Goal: Task Accomplishment & Management: Manage account settings

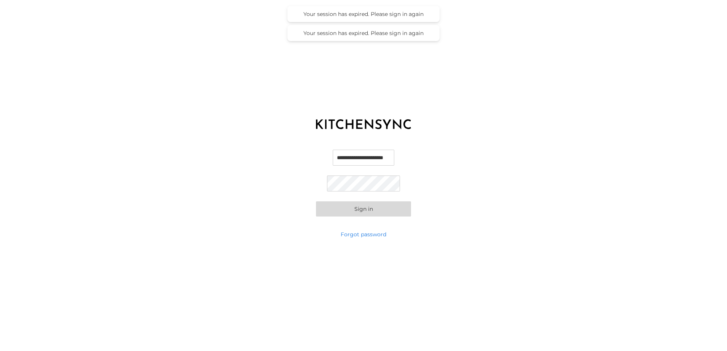
scroll to position [0, 6]
click at [350, 160] on input "**********" at bounding box center [363, 158] width 73 height 16
type input "**********"
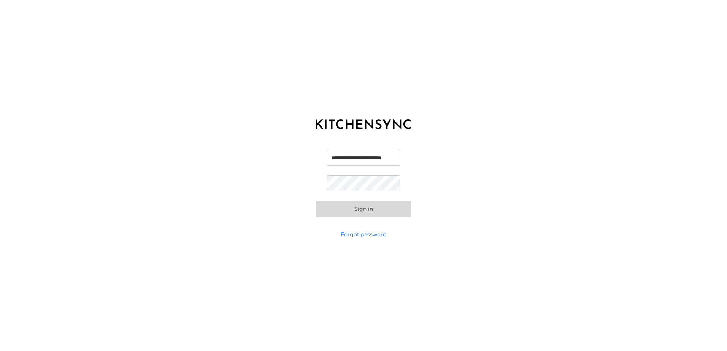
click at [259, 189] on div "**********" at bounding box center [363, 183] width 727 height 95
click at [374, 211] on button "Sign in" at bounding box center [363, 209] width 95 height 15
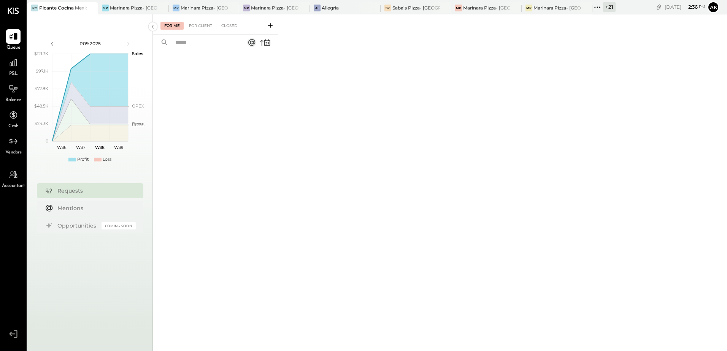
click at [596, 9] on icon at bounding box center [598, 7] width 10 height 10
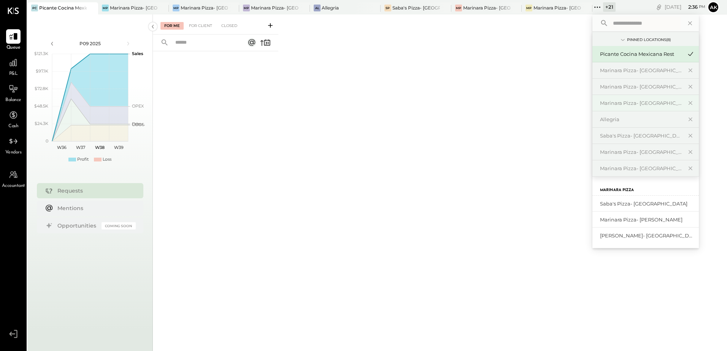
click at [631, 101] on div "Marinara Pizza- [GEOGRAPHIC_DATA]" at bounding box center [641, 103] width 82 height 7
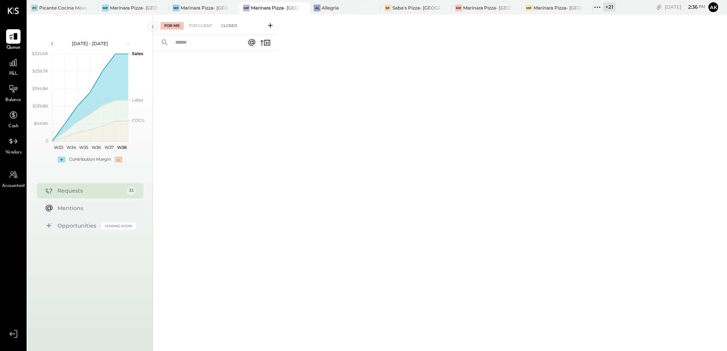
click at [223, 24] on div "Closed" at bounding box center [230, 26] width 24 height 8
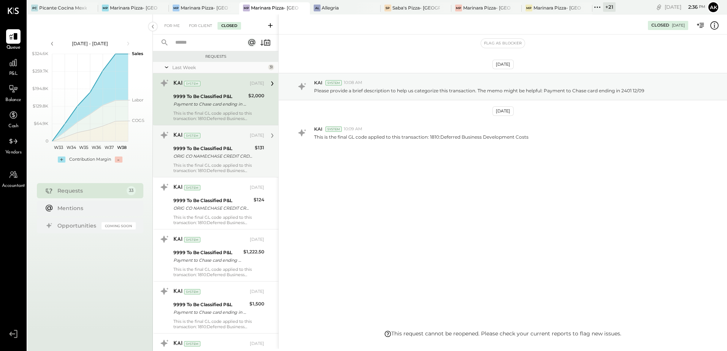
click at [199, 145] on div "9999 To Be Classified P&L" at bounding box center [212, 149] width 79 height 8
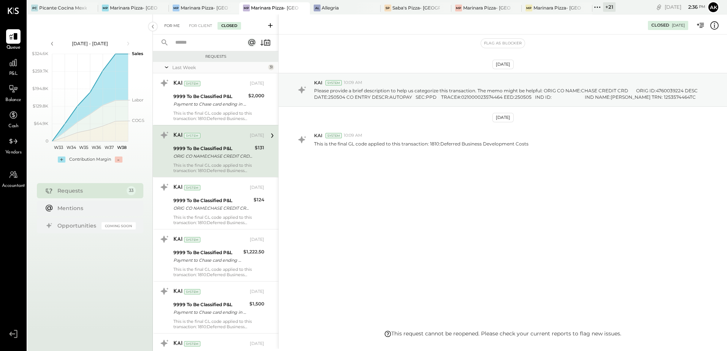
click at [170, 26] on div "For Me" at bounding box center [172, 26] width 23 height 8
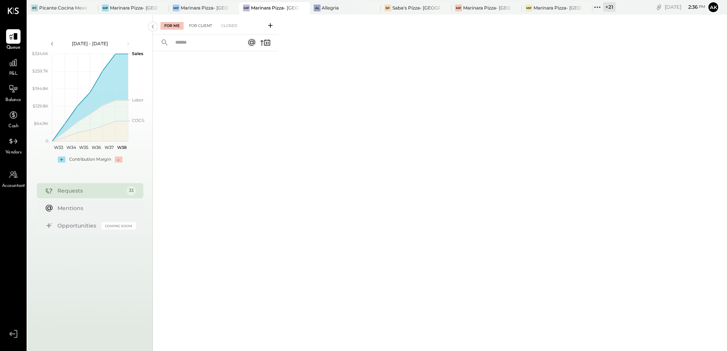
click at [200, 22] on div "For Client" at bounding box center [200, 26] width 31 height 8
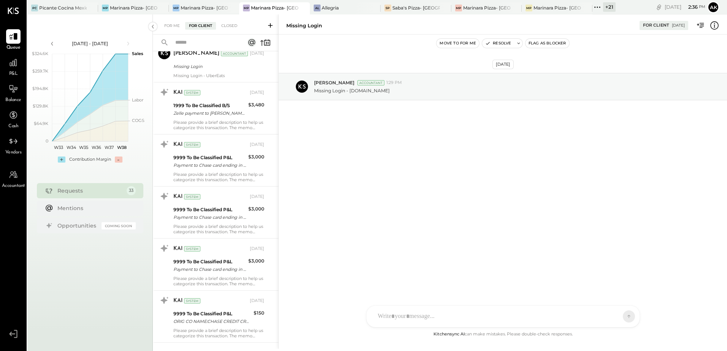
scroll to position [266, 0]
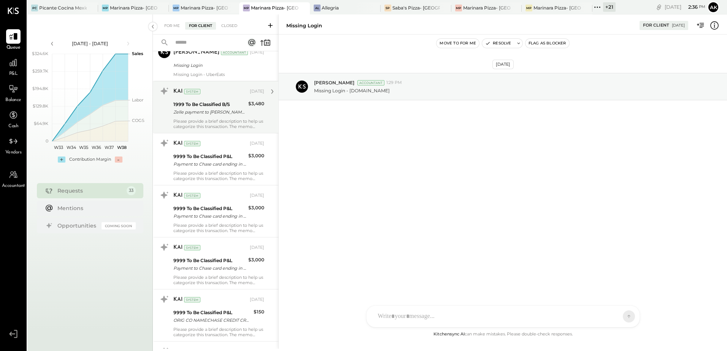
click at [199, 120] on div "Please provide a brief description to help us categorize this transaction. The …" at bounding box center [218, 124] width 91 height 11
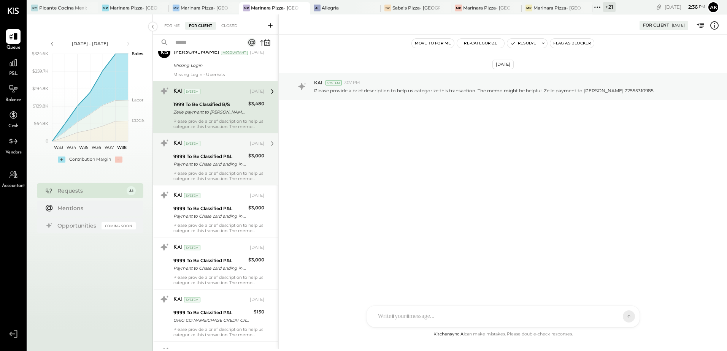
click at [203, 157] on div "9999 To Be Classified P&L" at bounding box center [209, 157] width 73 height 8
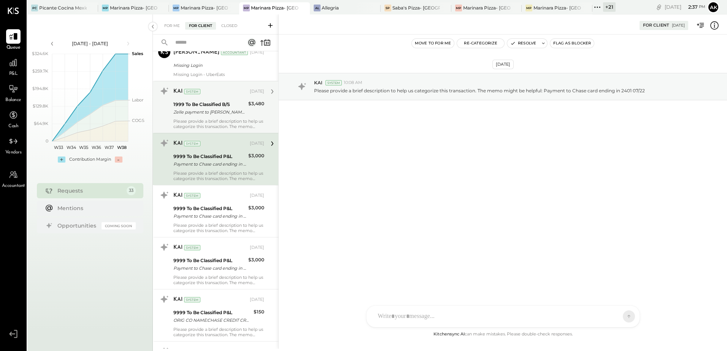
click at [272, 143] on icon at bounding box center [272, 144] width 10 height 10
click at [400, 92] on p "Please provide a brief description to help us categorize this transaction. The …" at bounding box center [479, 90] width 331 height 6
click at [370, 86] on div "Please provide a brief description to help us categorize this transaction. The …" at bounding box center [517, 90] width 407 height 8
drag, startPoint x: 370, startPoint y: 86, endPoint x: 466, endPoint y: 92, distance: 96.4
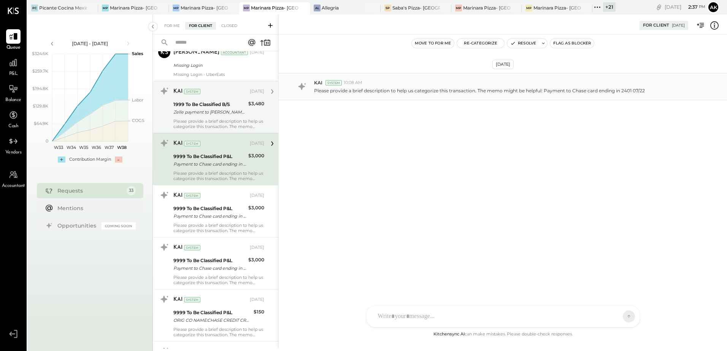
click at [466, 92] on p "Please provide a brief description to help us categorize this transaction. The …" at bounding box center [479, 90] width 331 height 6
click at [269, 143] on icon at bounding box center [272, 144] width 10 height 10
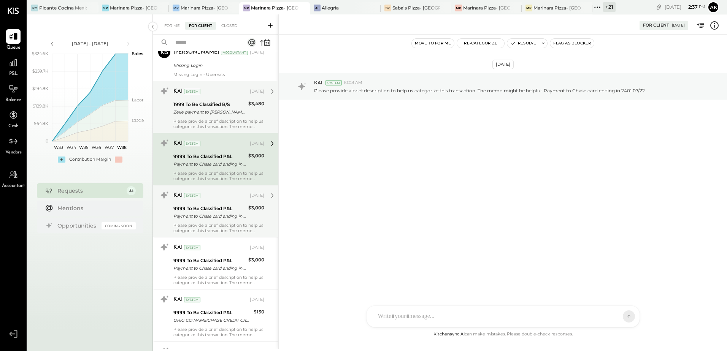
click at [221, 210] on div "9999 To Be Classified P&L" at bounding box center [209, 209] width 73 height 8
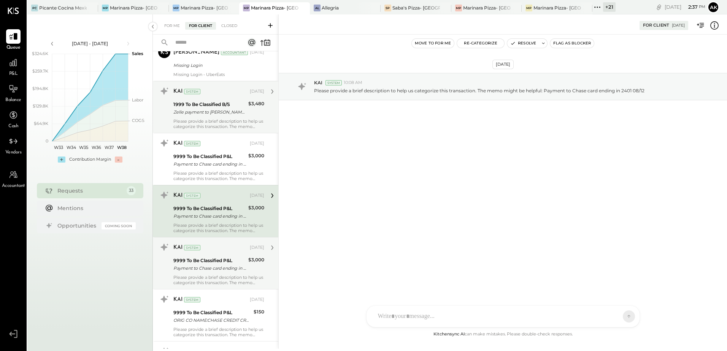
click at [228, 265] on div "Payment to Chase card ending in 2401 07/03" at bounding box center [209, 269] width 73 height 8
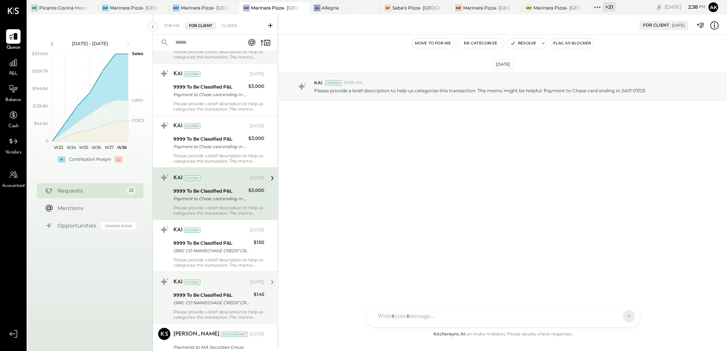
scroll to position [342, 0]
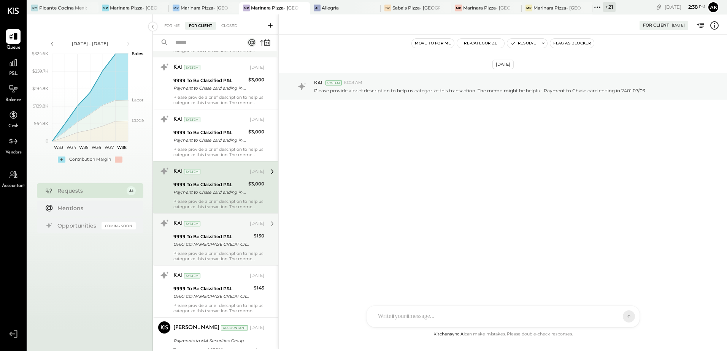
click at [233, 249] on div "9999 To Be Classified P&L ORIG CO NAME:CHASE CREDIT CRD ORIG ID:4760039224 DESC…" at bounding box center [212, 240] width 78 height 17
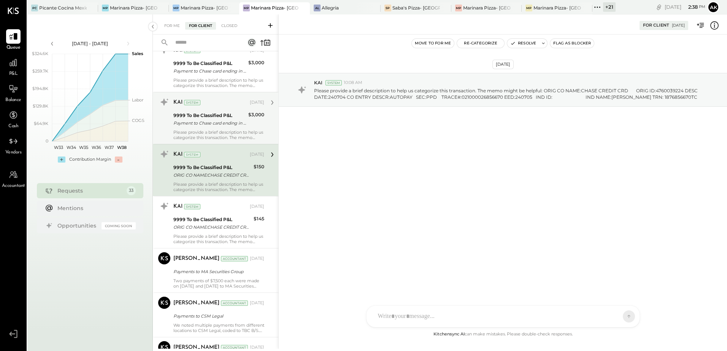
scroll to position [418, 0]
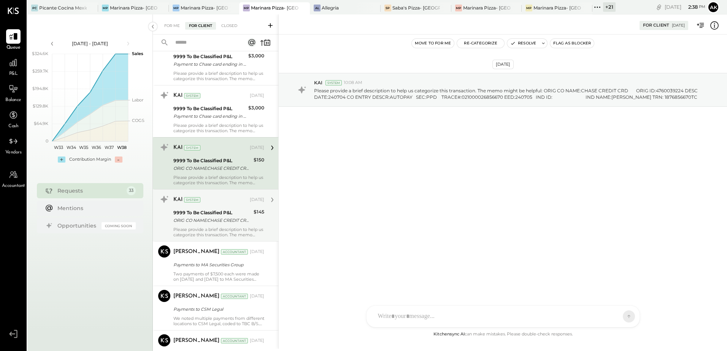
click at [227, 217] on div "ORIG CO NAME:CHASE CREDIT CRD ORIG ID:4760039224 DESC DATE:240804 CO ENTRY DESC…" at bounding box center [212, 221] width 78 height 8
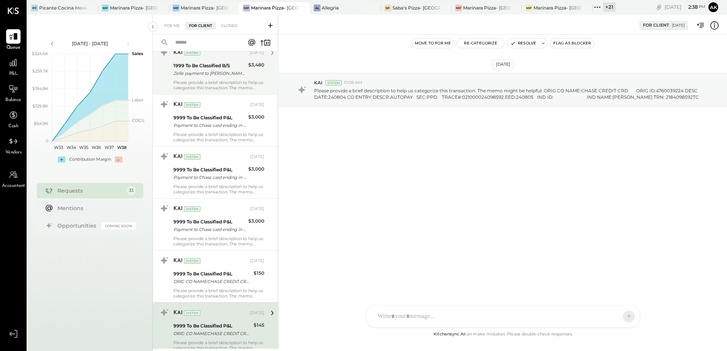
scroll to position [304, 0]
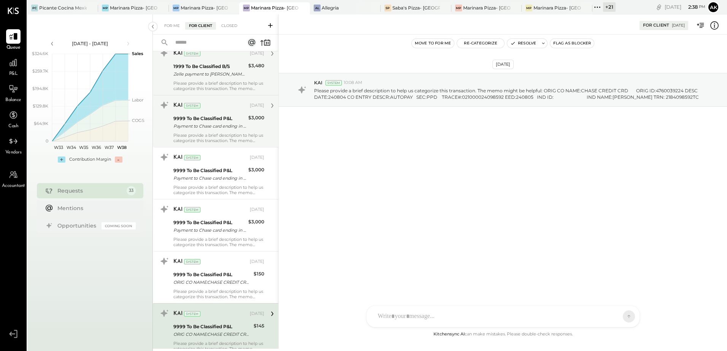
click at [239, 129] on div "Payment to Chase card ending in 2401 07/22" at bounding box center [209, 126] width 73 height 8
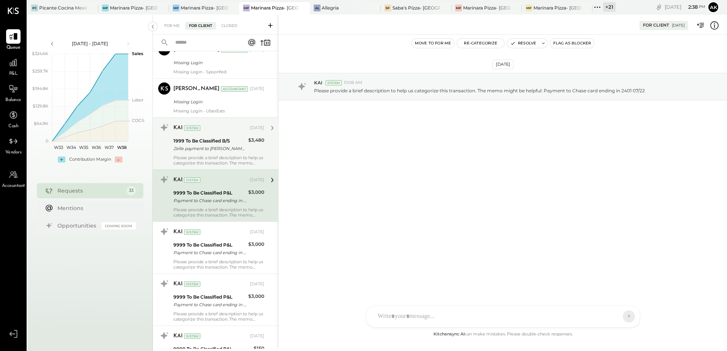
scroll to position [228, 0]
click at [224, 135] on div "KAI System [DATE]" at bounding box center [218, 129] width 91 height 13
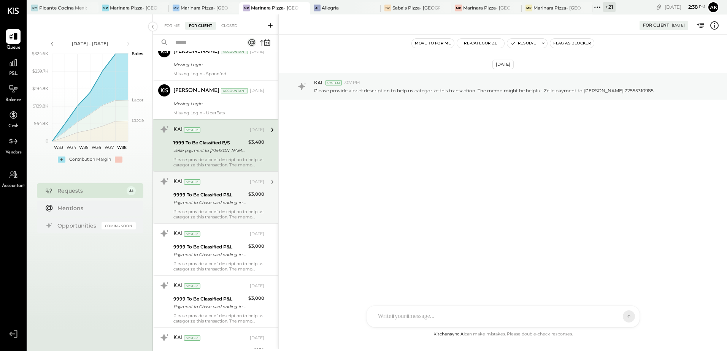
scroll to position [228, 0]
click at [235, 203] on div "Payment to Chase card ending in 2401 07/22" at bounding box center [209, 203] width 73 height 8
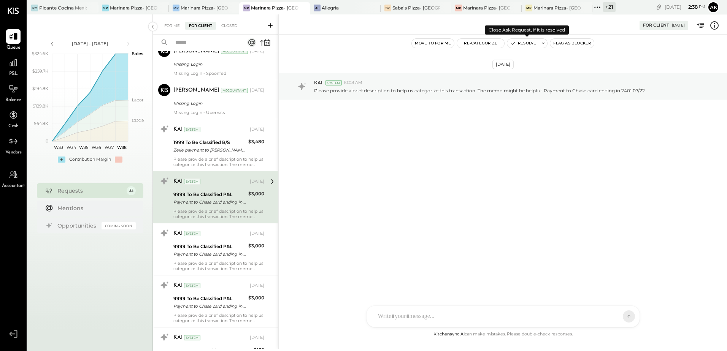
click at [529, 44] on button "Resolve" at bounding box center [523, 43] width 32 height 9
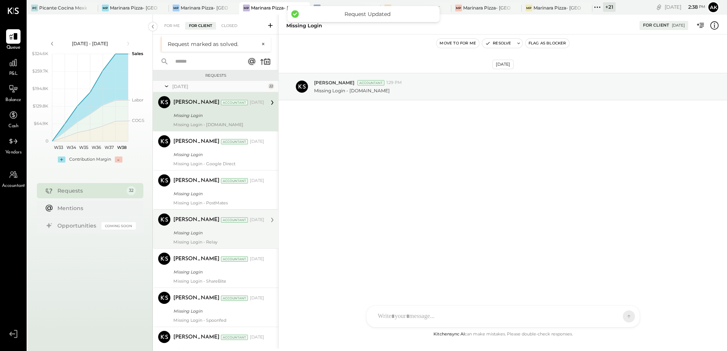
scroll to position [190, 0]
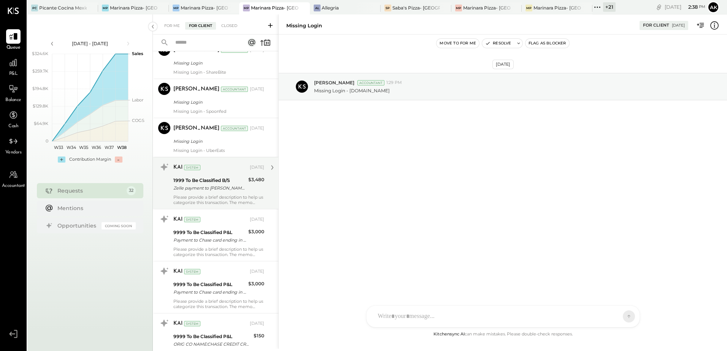
click at [220, 189] on div "Zelle payment to [PERSON_NAME] 22555310985" at bounding box center [209, 188] width 73 height 8
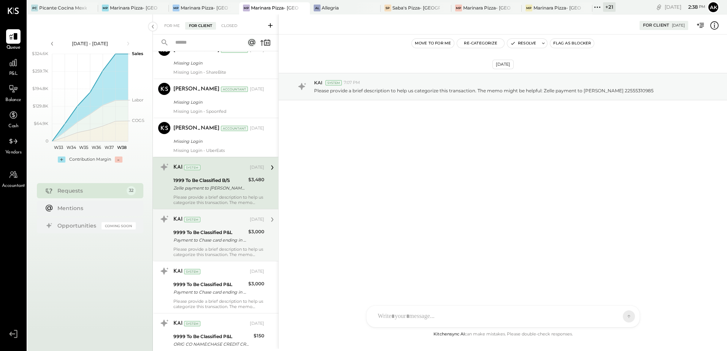
click at [210, 229] on div "9999 To Be Classified P&L" at bounding box center [209, 233] width 73 height 8
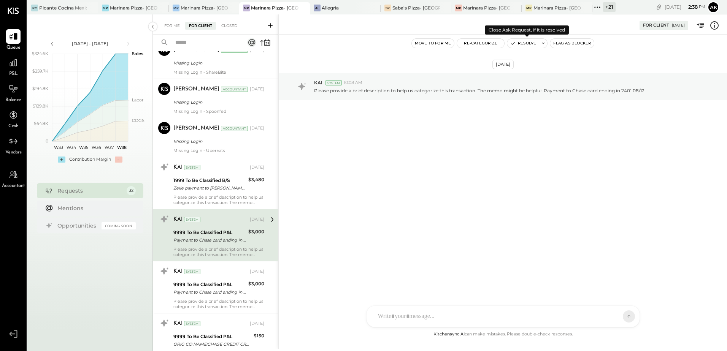
click at [544, 42] on icon at bounding box center [543, 43] width 5 height 5
click at [533, 41] on button "Resolve" at bounding box center [523, 43] width 32 height 9
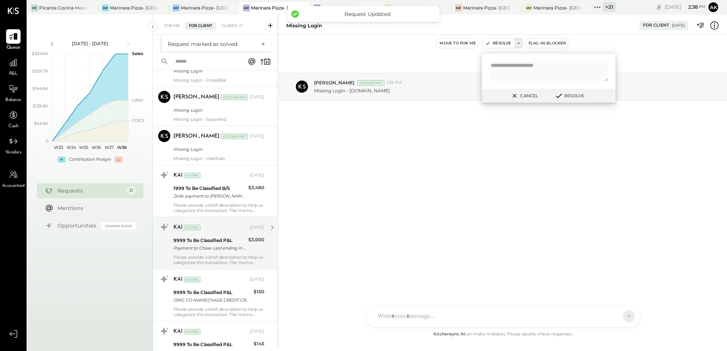
scroll to position [266, 0]
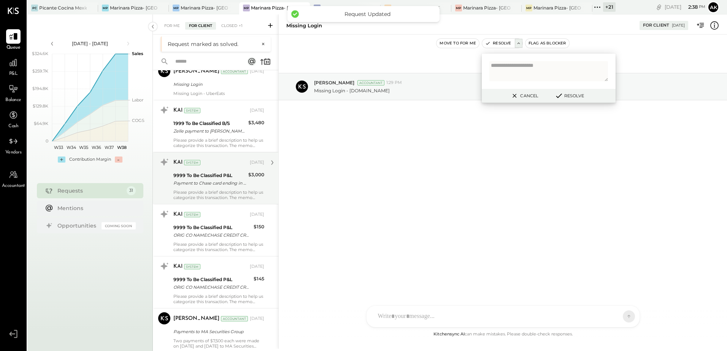
click at [227, 181] on div "Payment to Chase card ending in 2401 07/03" at bounding box center [209, 184] width 73 height 8
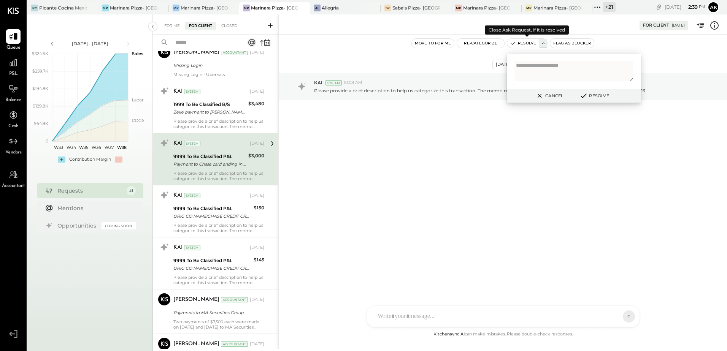
click at [526, 45] on button "Resolve" at bounding box center [523, 43] width 32 height 9
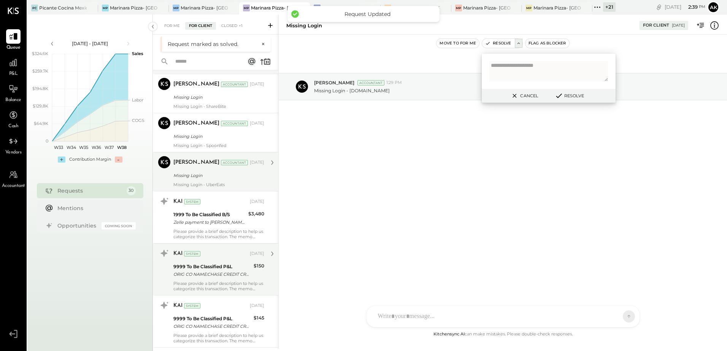
scroll to position [228, 0]
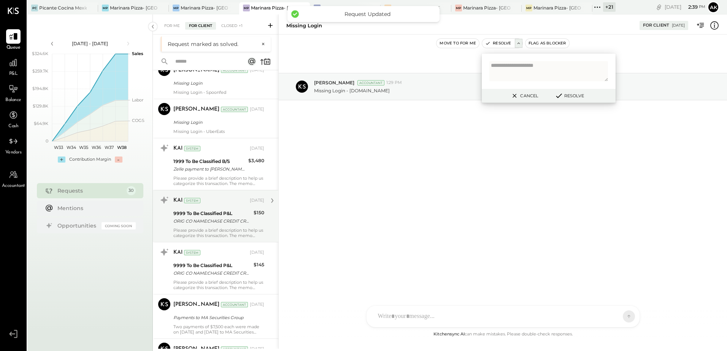
click at [237, 219] on div "ORIG CO NAME:CHASE CREDIT CRD ORIG ID:4760039224 DESC DATE:240704 CO ENTRY DESC…" at bounding box center [212, 222] width 78 height 8
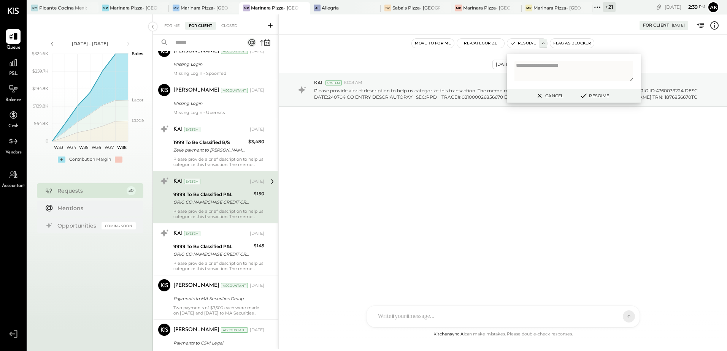
click at [481, 186] on div "[DATE] KAI System 10:08 AM Please provide a brief description to help us catego…" at bounding box center [503, 183] width 448 height 296
click at [547, 94] on button "Cancel" at bounding box center [549, 96] width 33 height 10
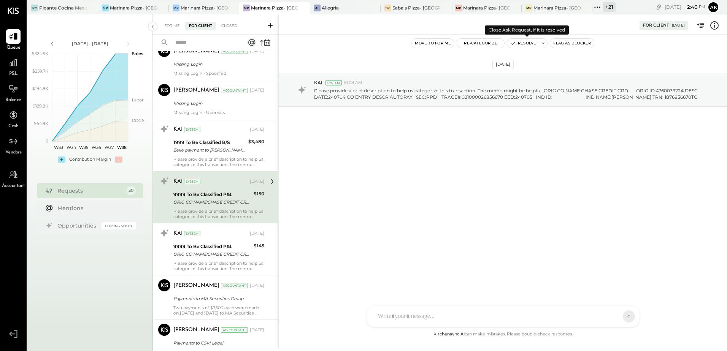
click at [528, 44] on button "Resolve" at bounding box center [523, 43] width 32 height 9
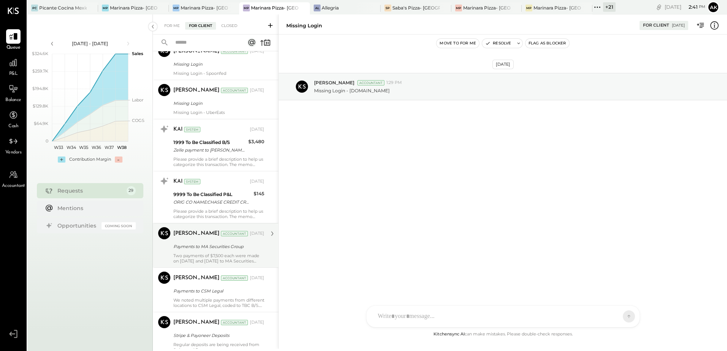
scroll to position [266, 0]
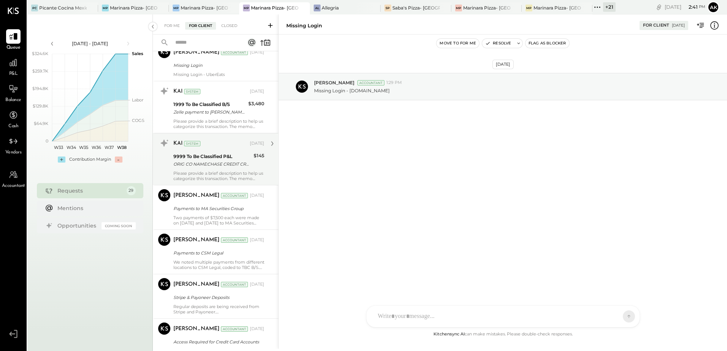
click at [213, 175] on div "Please provide a brief description to help us categorize this transaction. The …" at bounding box center [218, 176] width 91 height 11
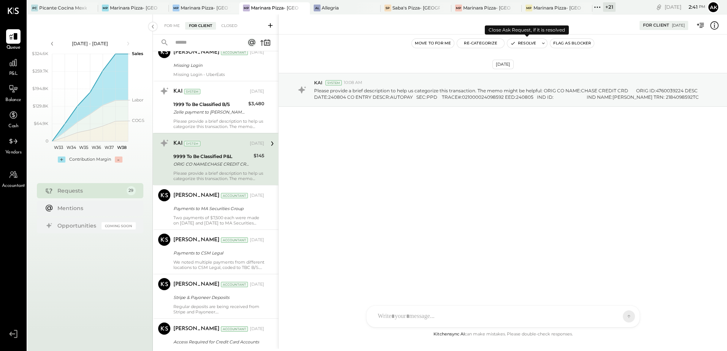
click at [526, 43] on button "Resolve" at bounding box center [523, 43] width 32 height 9
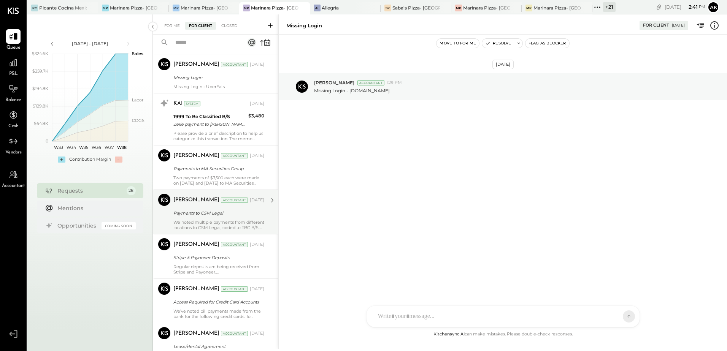
scroll to position [266, 0]
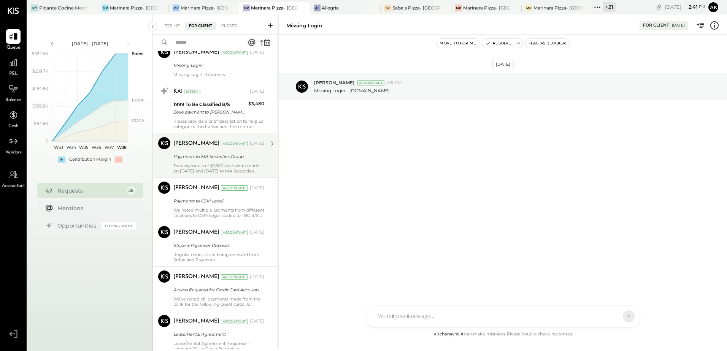
click at [207, 164] on div "Two payments of $7,500 each were made on [DATE] and [DATE] to MA Securities Gro…" at bounding box center [218, 168] width 91 height 11
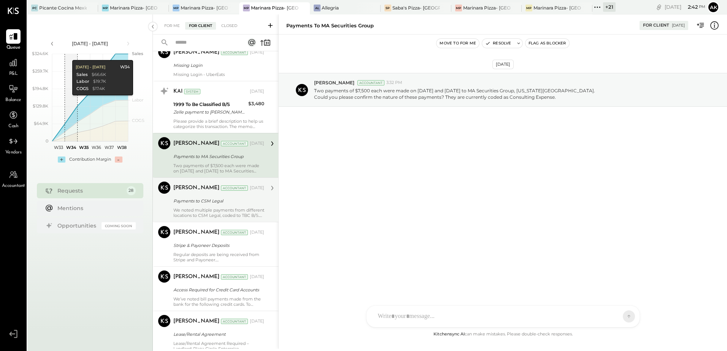
click at [233, 206] on div "[PERSON_NAME] Accountant [DATE] Payments to CSM Legal We noted multiple payment…" at bounding box center [218, 200] width 91 height 37
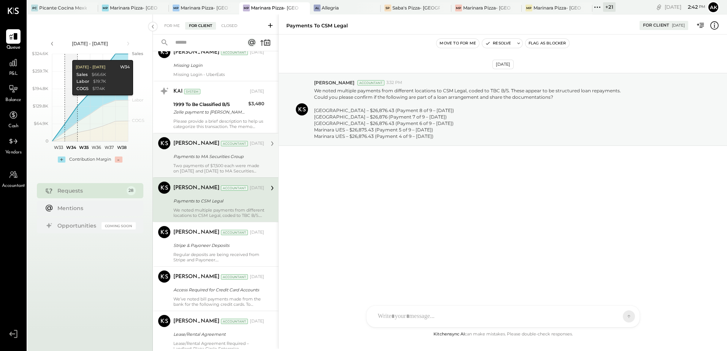
click at [217, 206] on div "[PERSON_NAME] Accountant [DATE] Payments to CSM Legal We noted multiple payment…" at bounding box center [218, 200] width 91 height 37
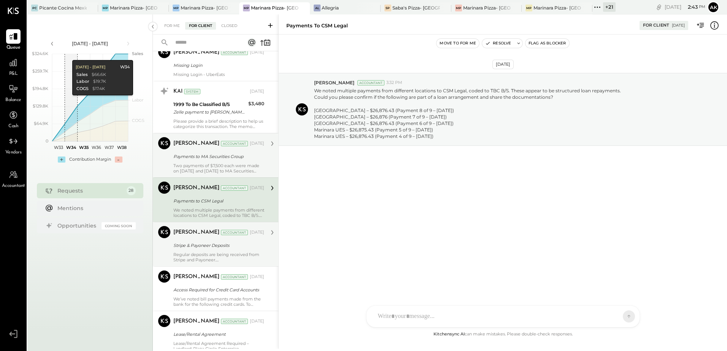
click at [185, 248] on div "Stripe & Payoneer Deposits" at bounding box center [217, 246] width 89 height 8
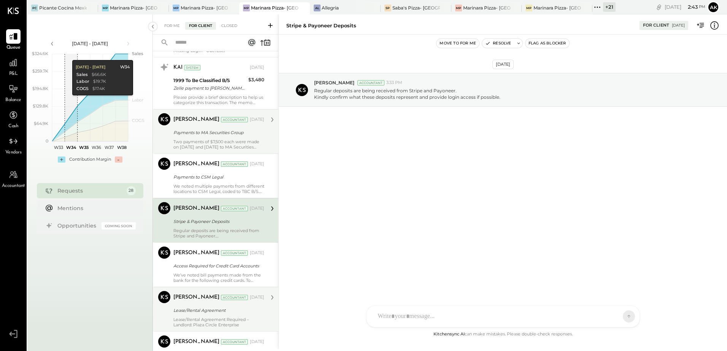
scroll to position [342, 0]
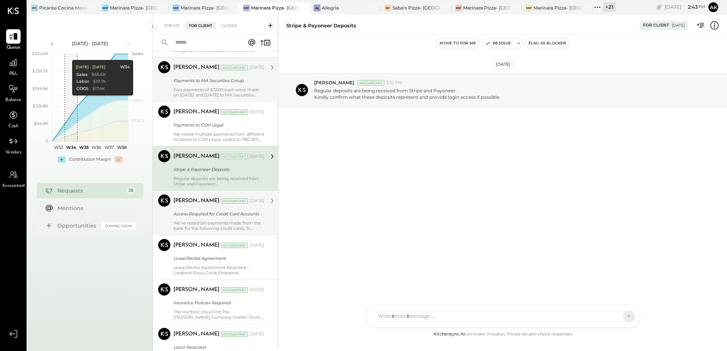
click at [202, 216] on div "Access Required for Credit Card Accounts" at bounding box center [217, 214] width 89 height 8
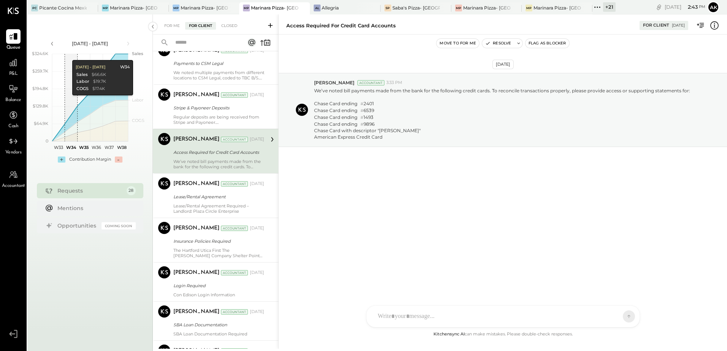
scroll to position [418, 0]
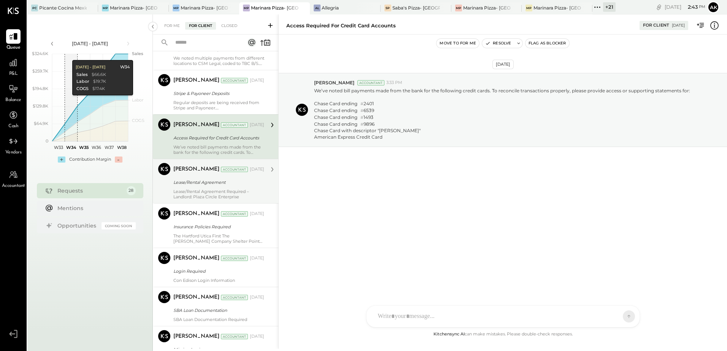
click at [187, 186] on div "Lease/Rental Agreement" at bounding box center [217, 182] width 89 height 9
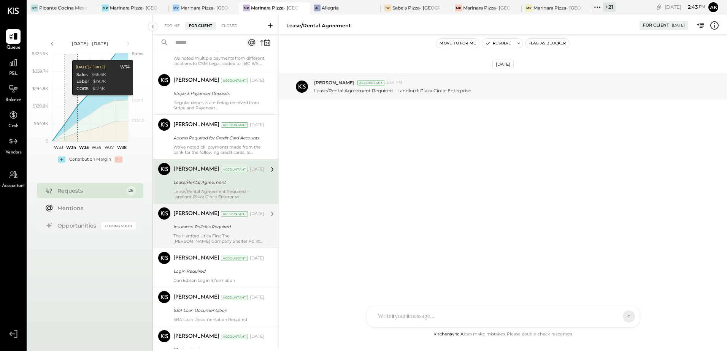
click at [204, 239] on div "The Hartford Utica First The [PERSON_NAME] Company Shelter Point Life Insurance…" at bounding box center [218, 239] width 91 height 11
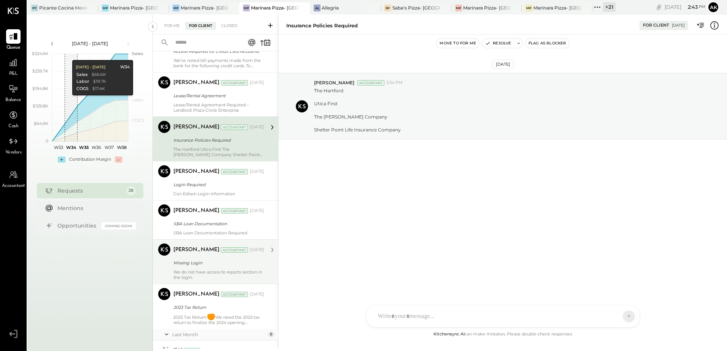
scroll to position [533, 0]
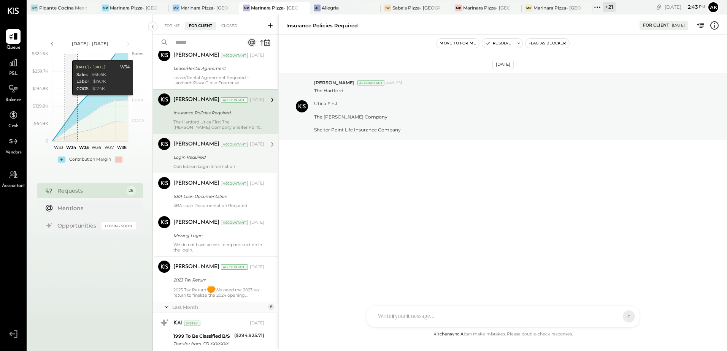
click at [197, 155] on div "Login Required" at bounding box center [217, 158] width 89 height 8
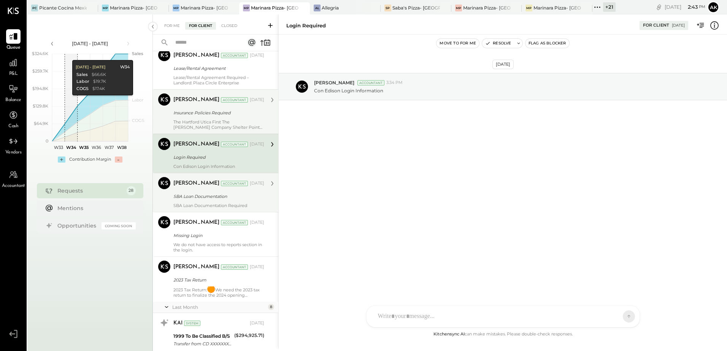
click at [201, 194] on div "SBA Loan Documentation" at bounding box center [217, 197] width 89 height 8
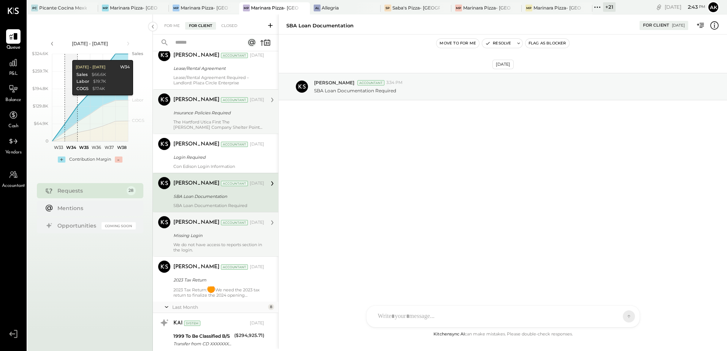
click at [205, 232] on div "Missing Login" at bounding box center [217, 236] width 89 height 8
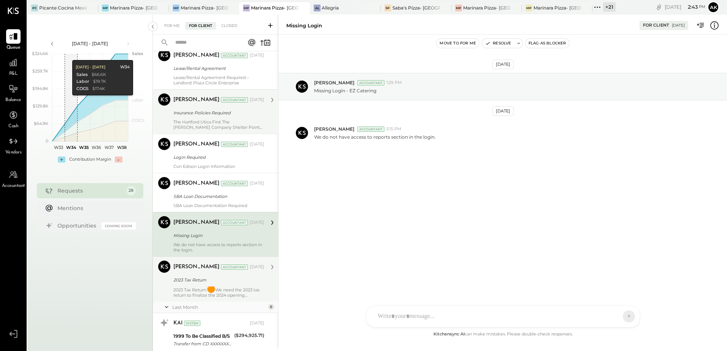
click at [208, 278] on div "2023 Tax Return" at bounding box center [217, 281] width 89 height 8
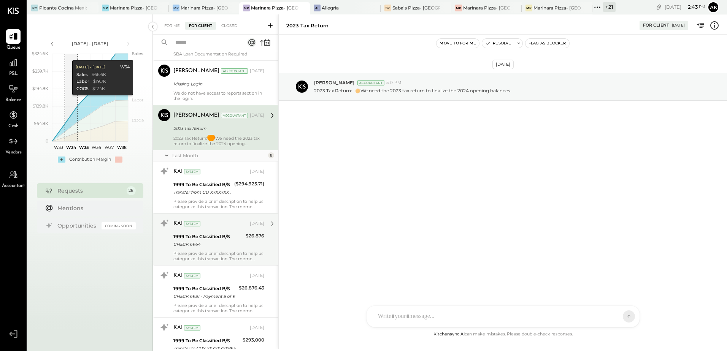
scroll to position [685, 0]
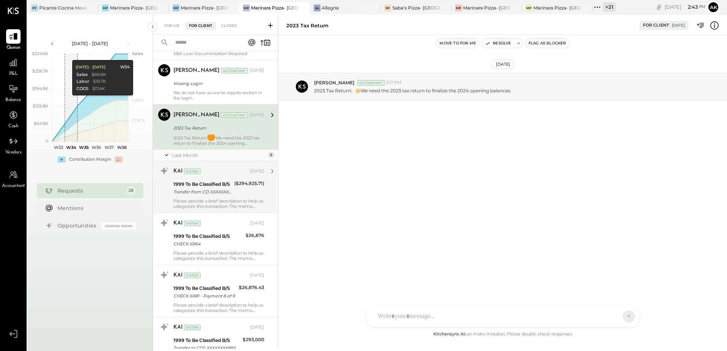
click at [208, 183] on div "1999 To Be Classified B/S" at bounding box center [202, 185] width 59 height 8
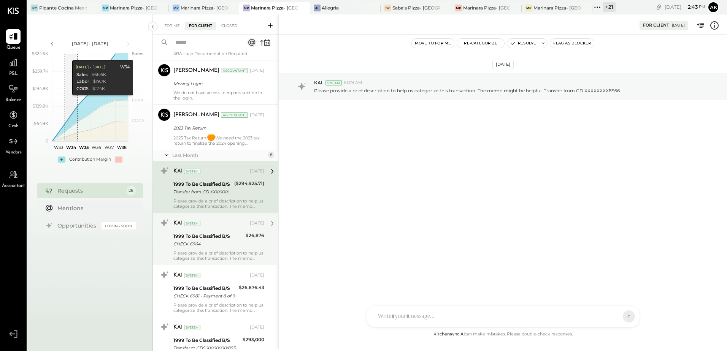
click at [213, 234] on div "1999 To Be Classified B/S" at bounding box center [208, 237] width 70 height 8
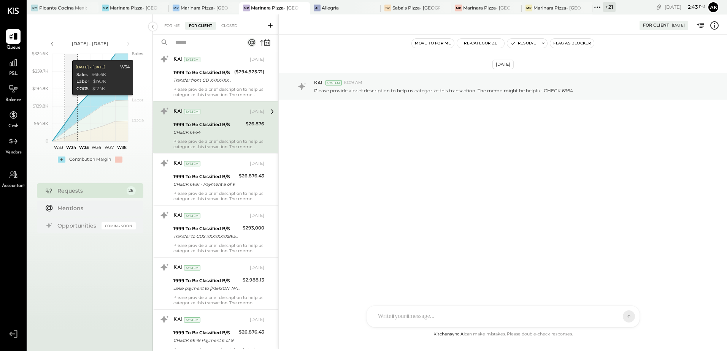
scroll to position [799, 0]
click at [422, 300] on div at bounding box center [503, 284] width 258 height 30
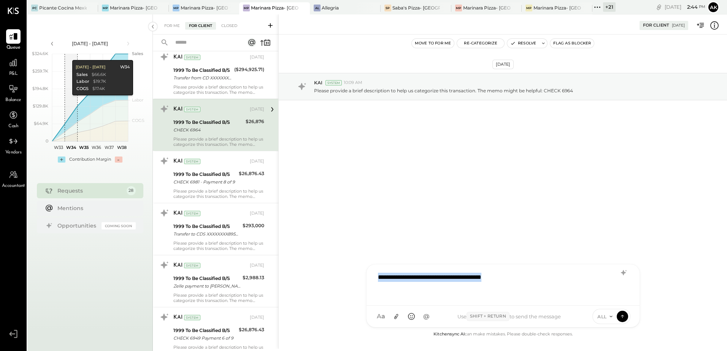
copy div "**********"
click at [391, 278] on div "**********" at bounding box center [503, 284] width 258 height 30
click at [385, 276] on div "**********" at bounding box center [503, 284] width 258 height 30
click at [389, 277] on div "**********" at bounding box center [503, 284] width 258 height 30
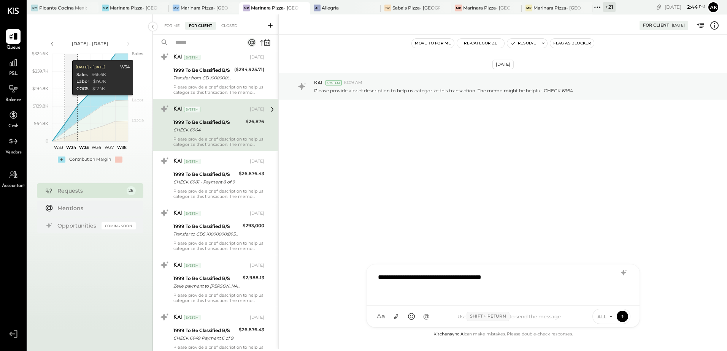
click at [555, 272] on div "**********" at bounding box center [503, 284] width 258 height 30
click at [413, 275] on div "**********" at bounding box center [503, 284] width 258 height 30
drag, startPoint x: 533, startPoint y: 281, endPoint x: 369, endPoint y: 267, distance: 164.2
click at [369, 267] on div "**********" at bounding box center [503, 285] width 273 height 41
copy div "**********"
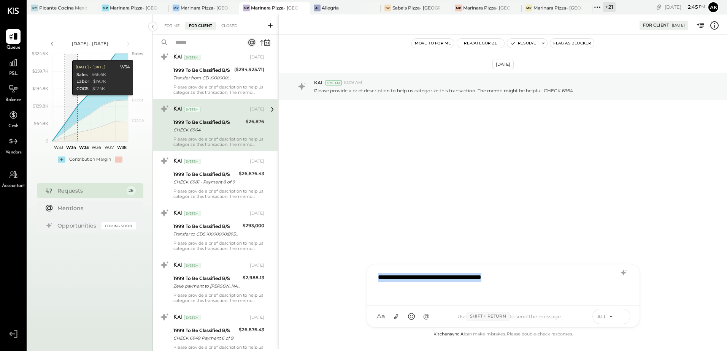
click at [620, 316] on icon at bounding box center [622, 317] width 7 height 8
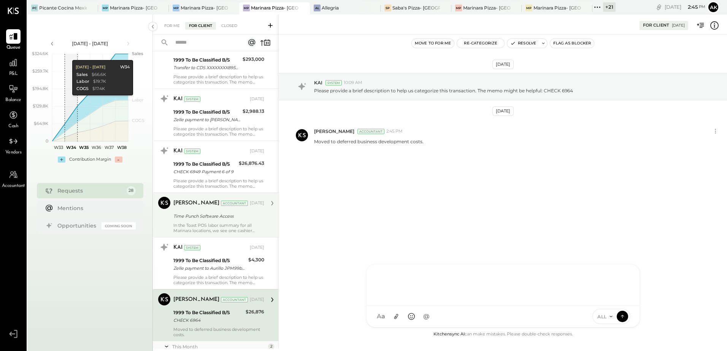
scroll to position [951, 0]
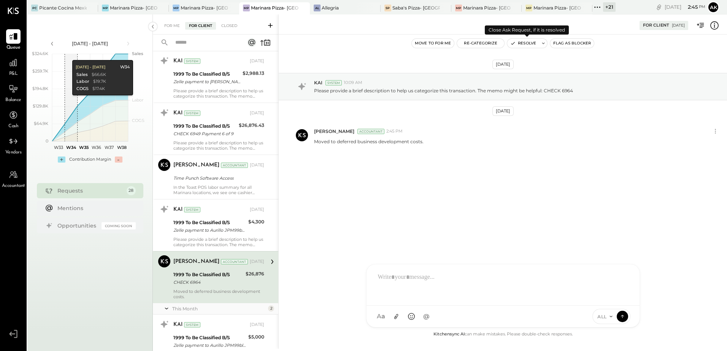
click at [523, 41] on button "Resolve" at bounding box center [523, 43] width 32 height 9
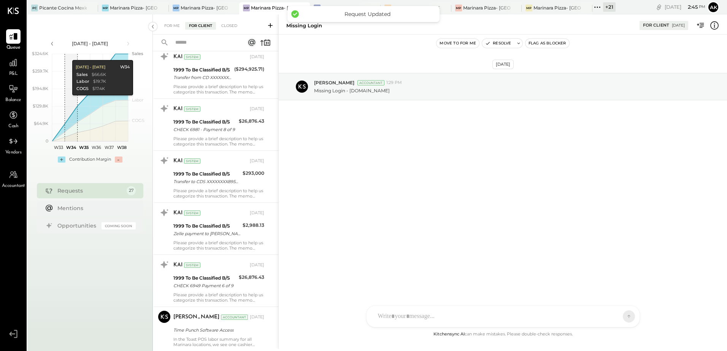
scroll to position [799, 0]
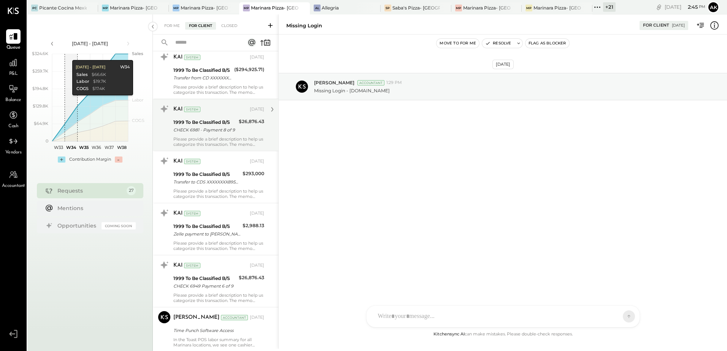
click at [238, 140] on div "Please provide a brief description to help us categorize this transaction. The …" at bounding box center [218, 142] width 91 height 11
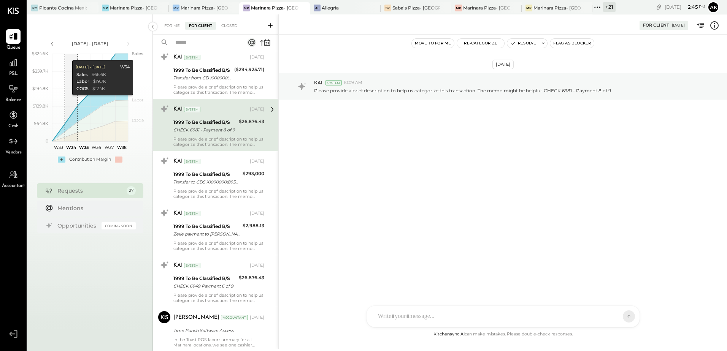
click at [394, 315] on div at bounding box center [496, 316] width 244 height 17
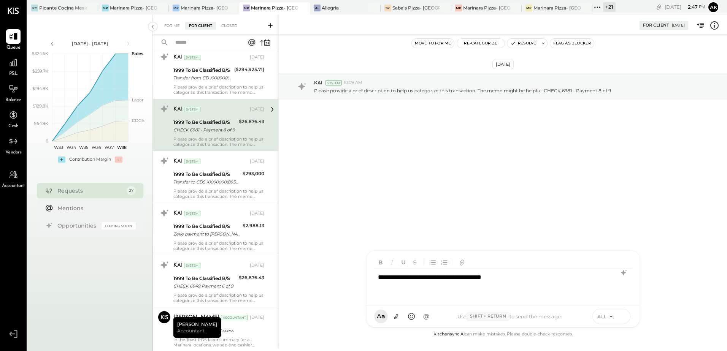
click at [624, 312] on button at bounding box center [622, 316] width 11 height 11
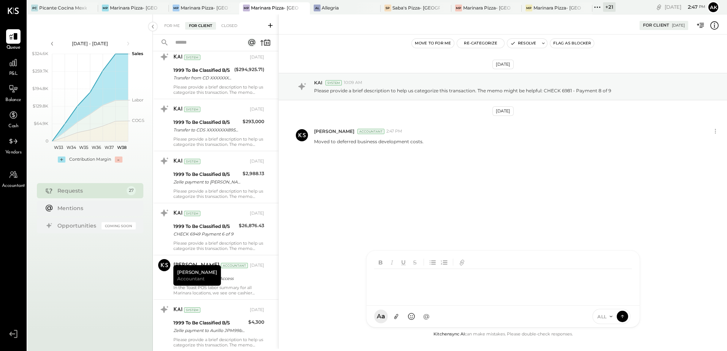
scroll to position [885, 0]
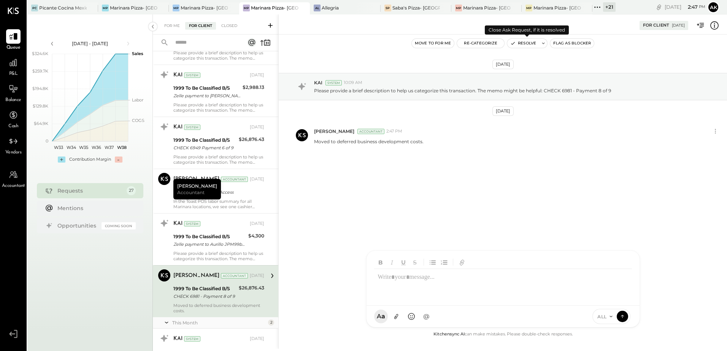
click at [528, 41] on button "Resolve" at bounding box center [523, 43] width 32 height 9
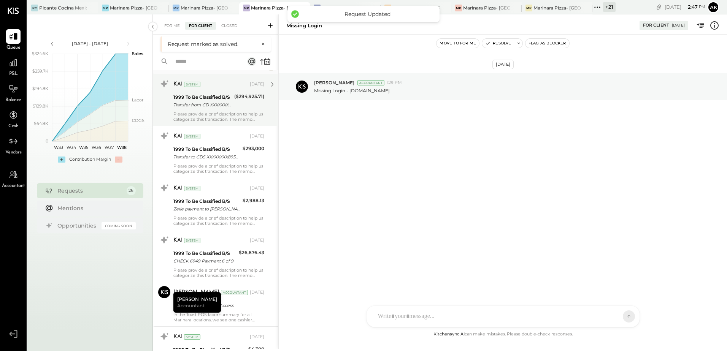
scroll to position [799, 0]
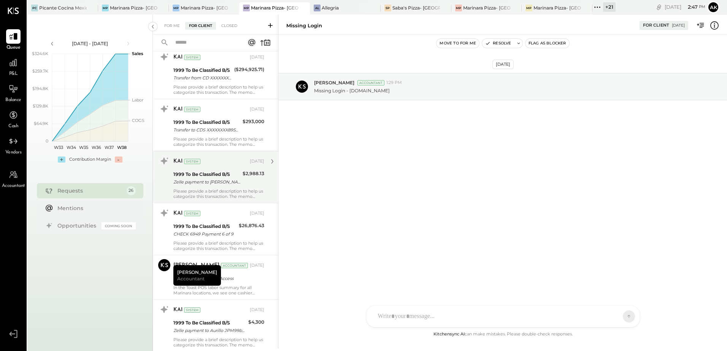
click at [229, 194] on div "Please provide a brief description to help us categorize this transaction. The …" at bounding box center [218, 194] width 91 height 11
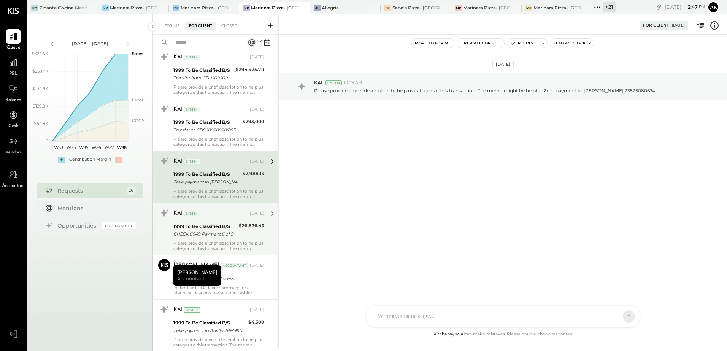
click at [226, 234] on div "CHECK 6949 Payment 6 of 9" at bounding box center [204, 234] width 63 height 8
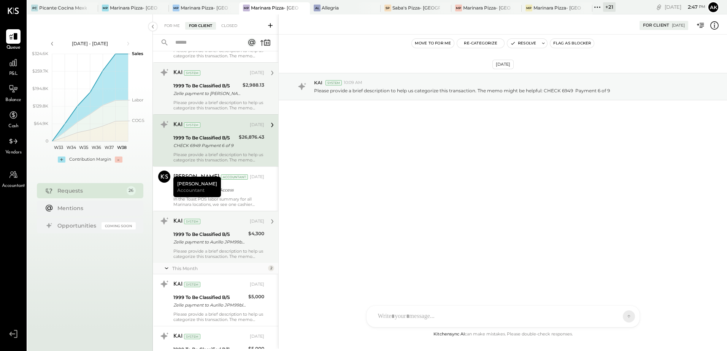
scroll to position [913, 0]
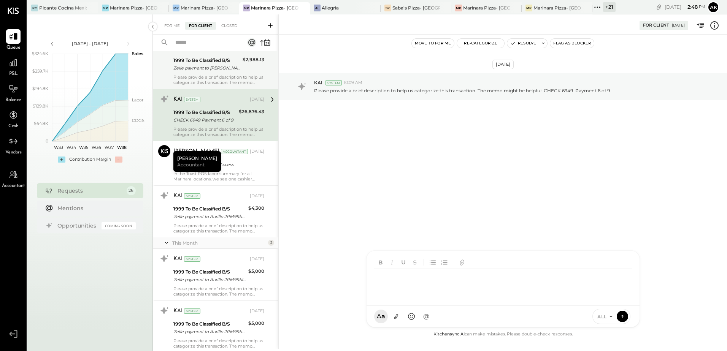
click at [403, 321] on div "J [PERSON_NAME] TP [PERSON_NAME] [PERSON_NAME] [PERSON_NAME] [PERSON_NAME] GW […" at bounding box center [503, 289] width 274 height 77
click at [628, 316] on button at bounding box center [622, 316] width 11 height 11
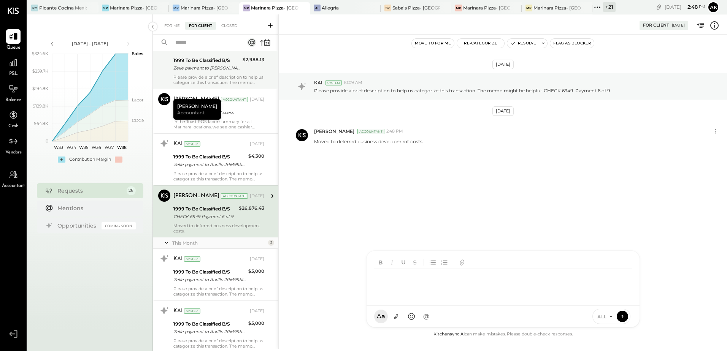
scroll to position [918, 0]
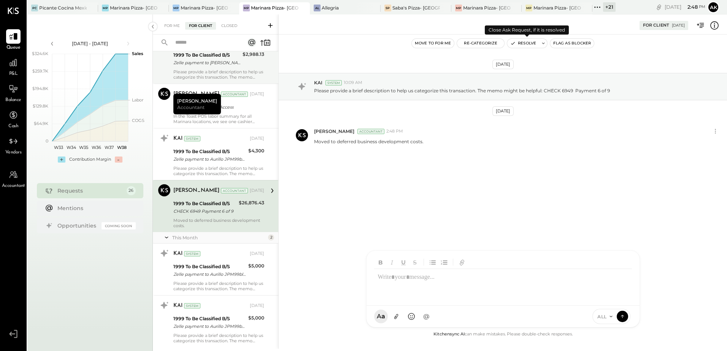
click at [525, 40] on button "Resolve" at bounding box center [523, 43] width 32 height 9
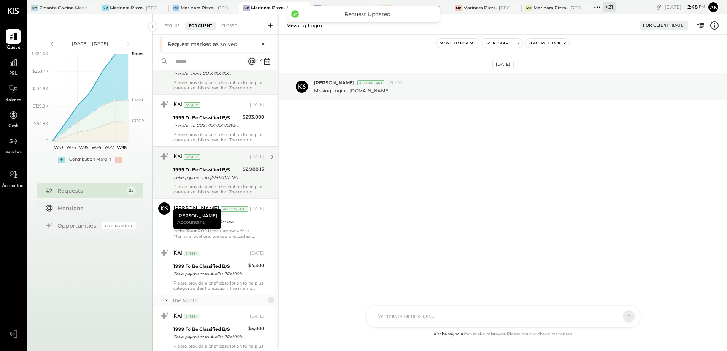
scroll to position [837, 0]
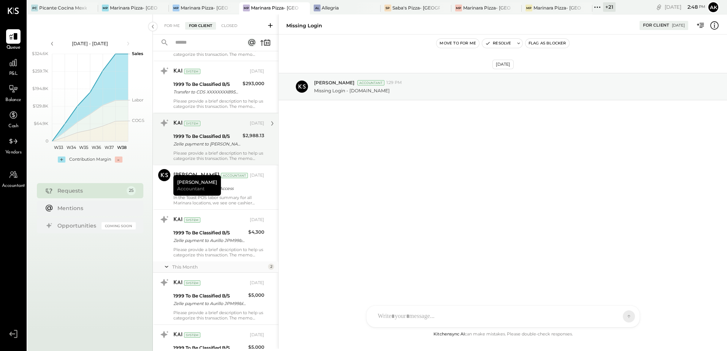
click at [211, 147] on div "Zelle payment to [PERSON_NAME] 23525080674" at bounding box center [206, 144] width 67 height 8
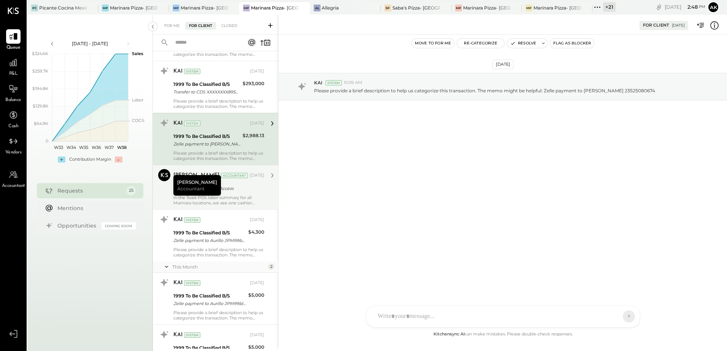
click at [232, 202] on div "In the Toast POS labor summary for all Marinara locations, we see one cashier p…" at bounding box center [218, 200] width 91 height 11
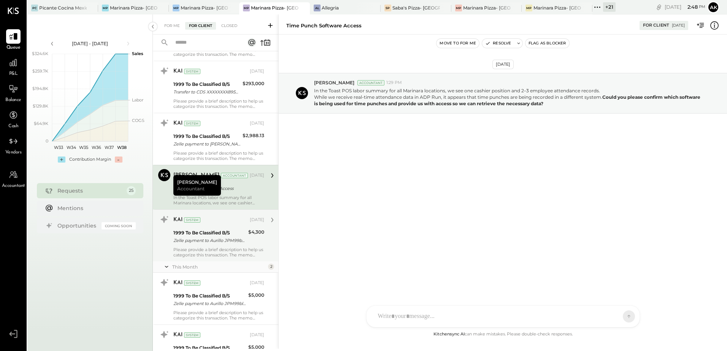
click at [222, 246] on div "KAI System [DATE] 1999 To Be Classified B/S Zelle payment to Aurillo JPM99bgb8x…" at bounding box center [218, 236] width 91 height 44
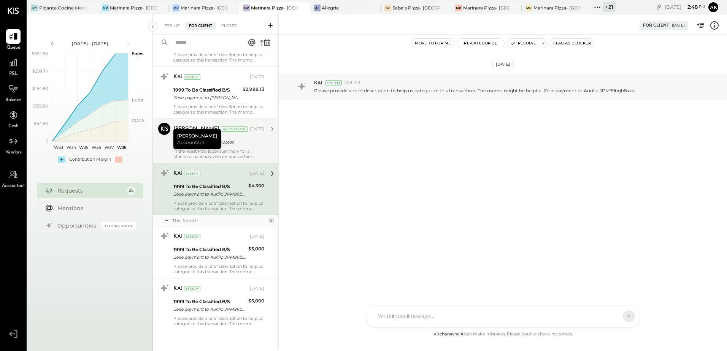
scroll to position [886, 0]
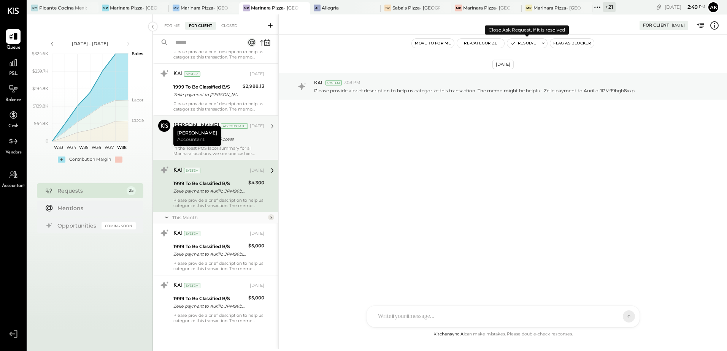
click at [527, 40] on button "Resolve" at bounding box center [523, 43] width 32 height 9
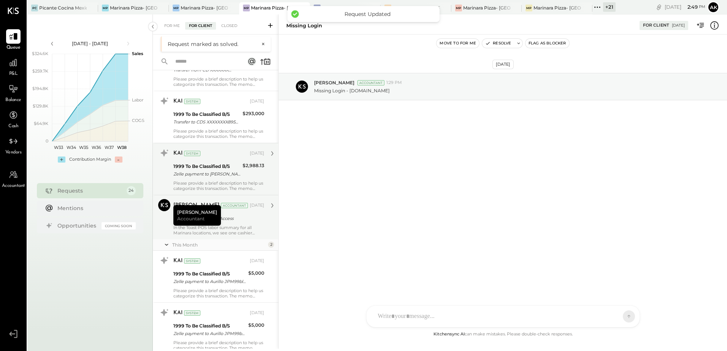
scroll to position [834, 0]
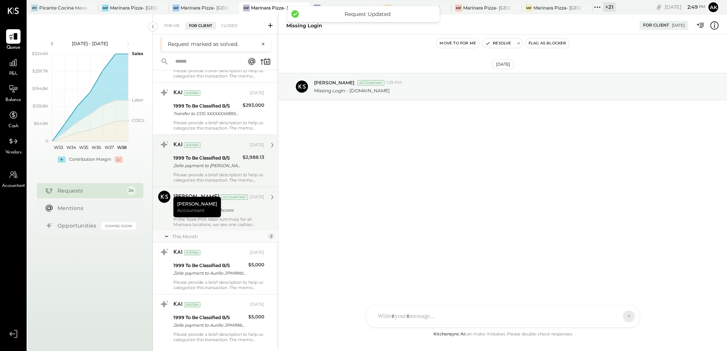
click at [218, 163] on div "Zelle payment to [PERSON_NAME] 23525080674" at bounding box center [206, 166] width 67 height 8
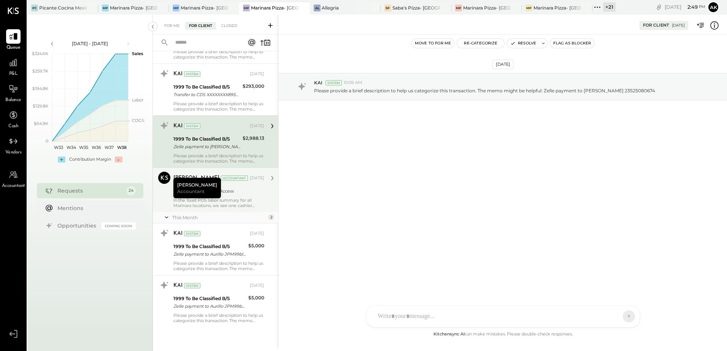
click at [233, 202] on div "In the Toast POS labor summary for all Marinara locations, we see one cashier p…" at bounding box center [218, 203] width 91 height 11
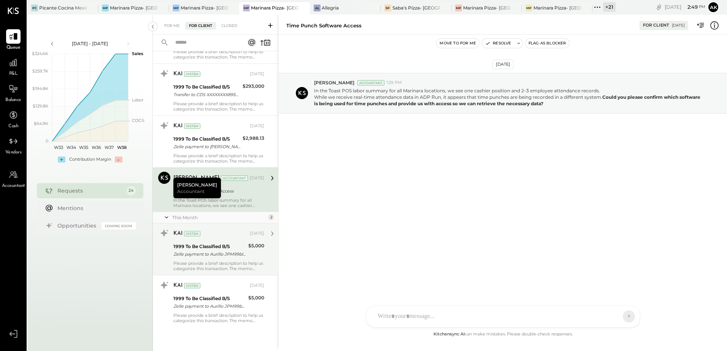
click at [229, 254] on div "Zelle payment to Aurillo JPM99bl6c299" at bounding box center [209, 255] width 73 height 8
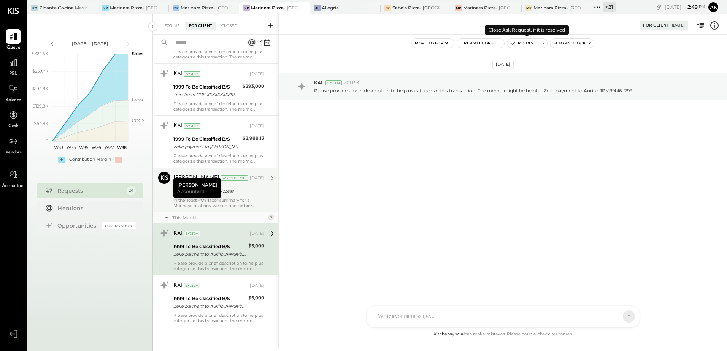
click at [528, 43] on button "Resolve" at bounding box center [523, 43] width 32 height 9
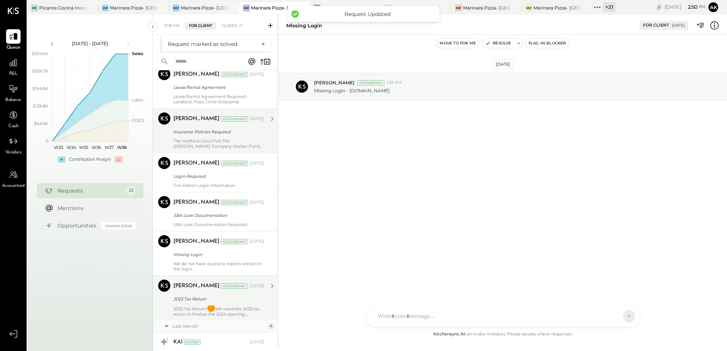
scroll to position [782, 0]
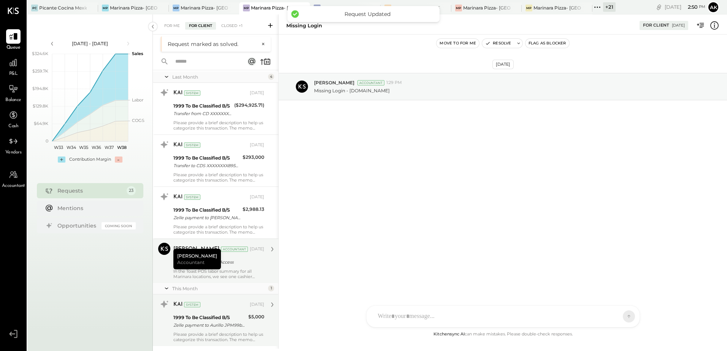
click at [226, 325] on div "Zelle payment to Aurillo JPM99bk4a621" at bounding box center [209, 326] width 73 height 8
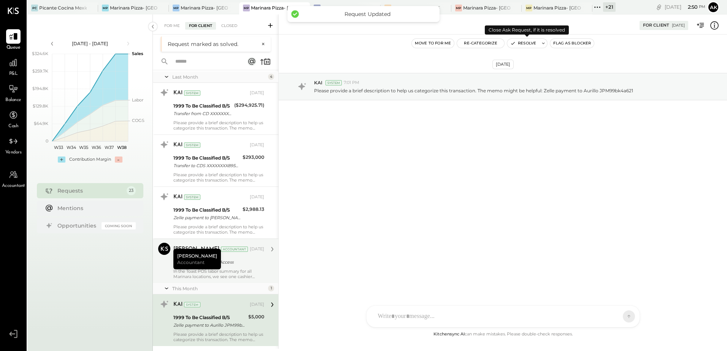
click at [526, 42] on button "Resolve" at bounding box center [523, 43] width 32 height 9
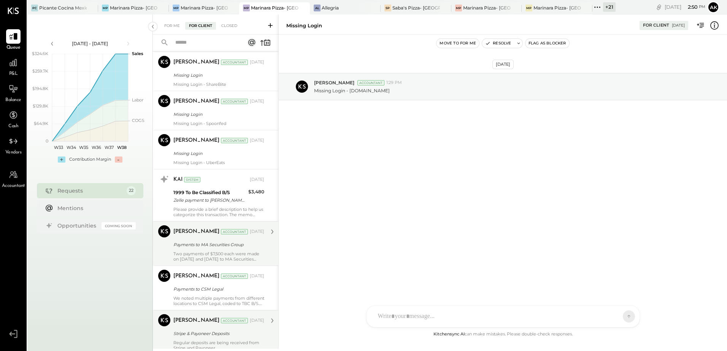
scroll to position [38, 0]
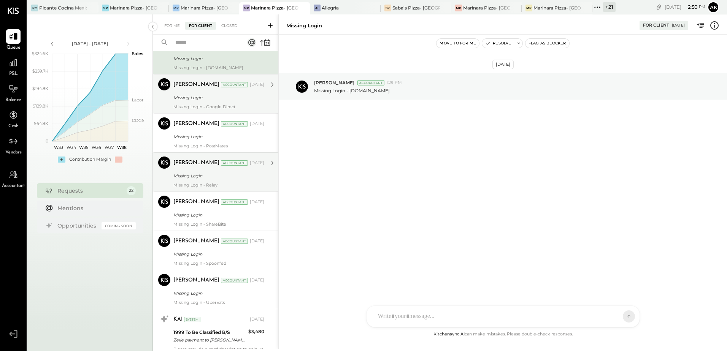
click at [194, 105] on div "Missing Login - Google Direct" at bounding box center [218, 106] width 91 height 5
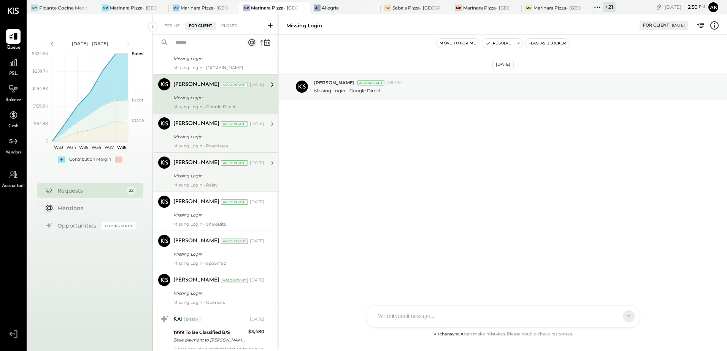
click at [197, 143] on div "Missing Login - PostMates" at bounding box center [218, 145] width 91 height 5
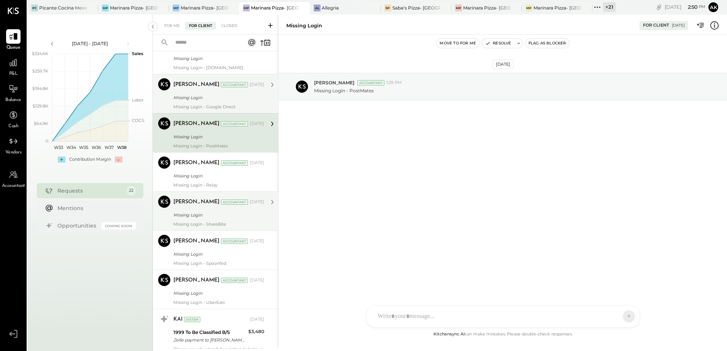
drag, startPoint x: 212, startPoint y: 177, endPoint x: 215, endPoint y: 194, distance: 17.1
click at [210, 180] on div "Missing Login" at bounding box center [217, 176] width 89 height 9
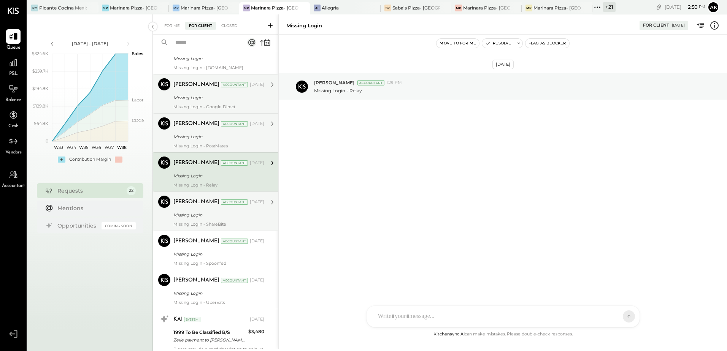
click at [218, 213] on div "Missing Login" at bounding box center [217, 215] width 89 height 8
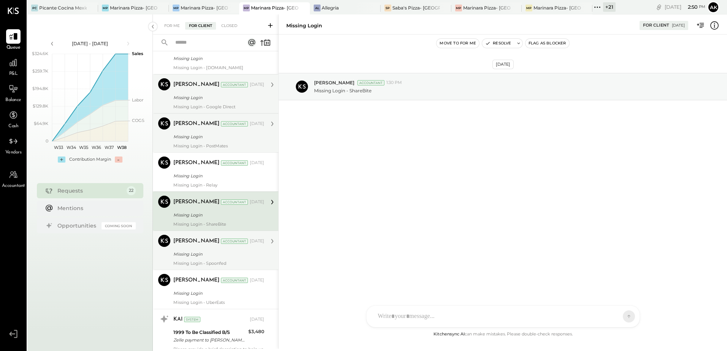
click at [214, 260] on div "[PERSON_NAME] Accountant [DATE] Missing Login Missing Login - Spoonfed" at bounding box center [218, 250] width 91 height 31
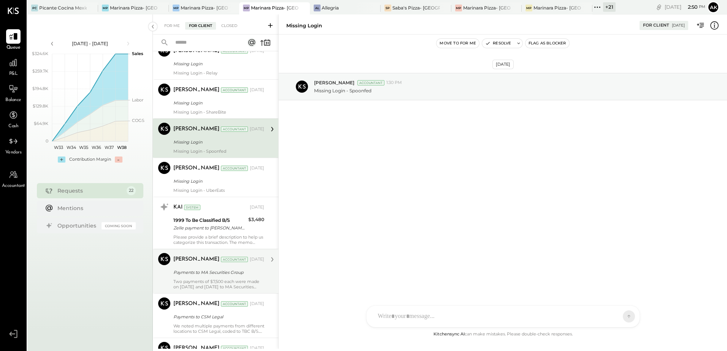
scroll to position [152, 0]
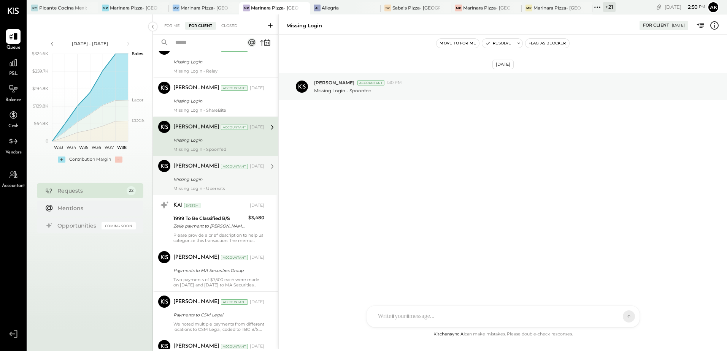
click at [225, 175] on div "Missing Login" at bounding box center [217, 179] width 89 height 9
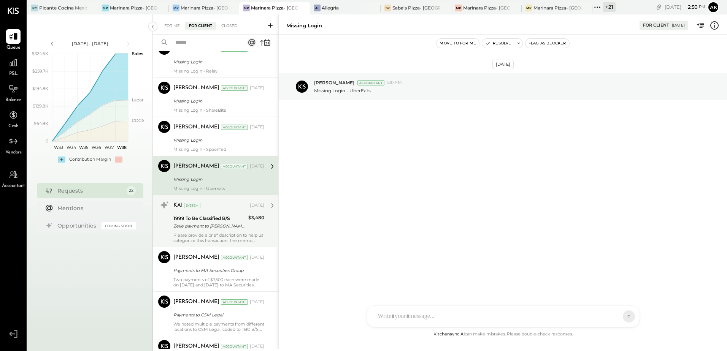
click at [180, 237] on div "Please provide a brief description to help us categorize this transaction. The …" at bounding box center [218, 238] width 91 height 11
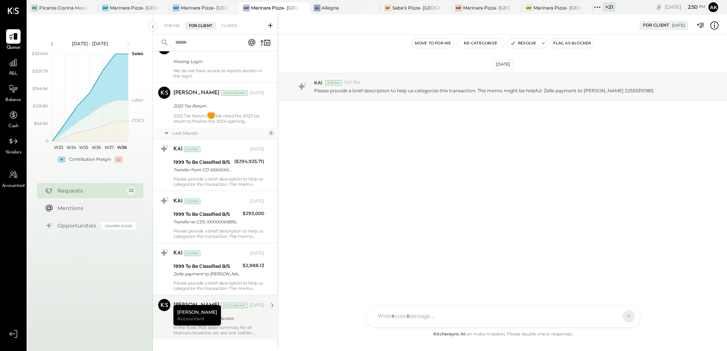
scroll to position [719, 0]
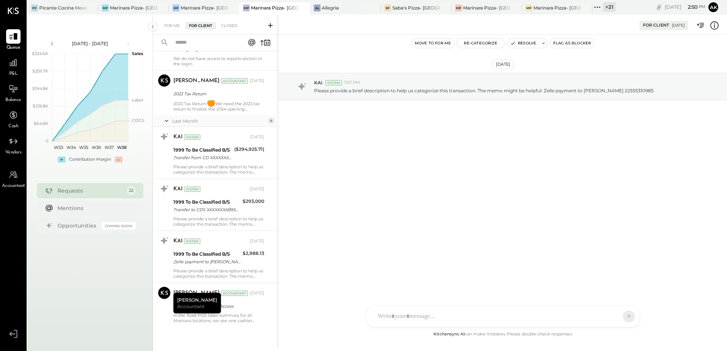
click at [239, 311] on div "Time Punch Software Access" at bounding box center [217, 306] width 89 height 9
